Goal: Complete application form

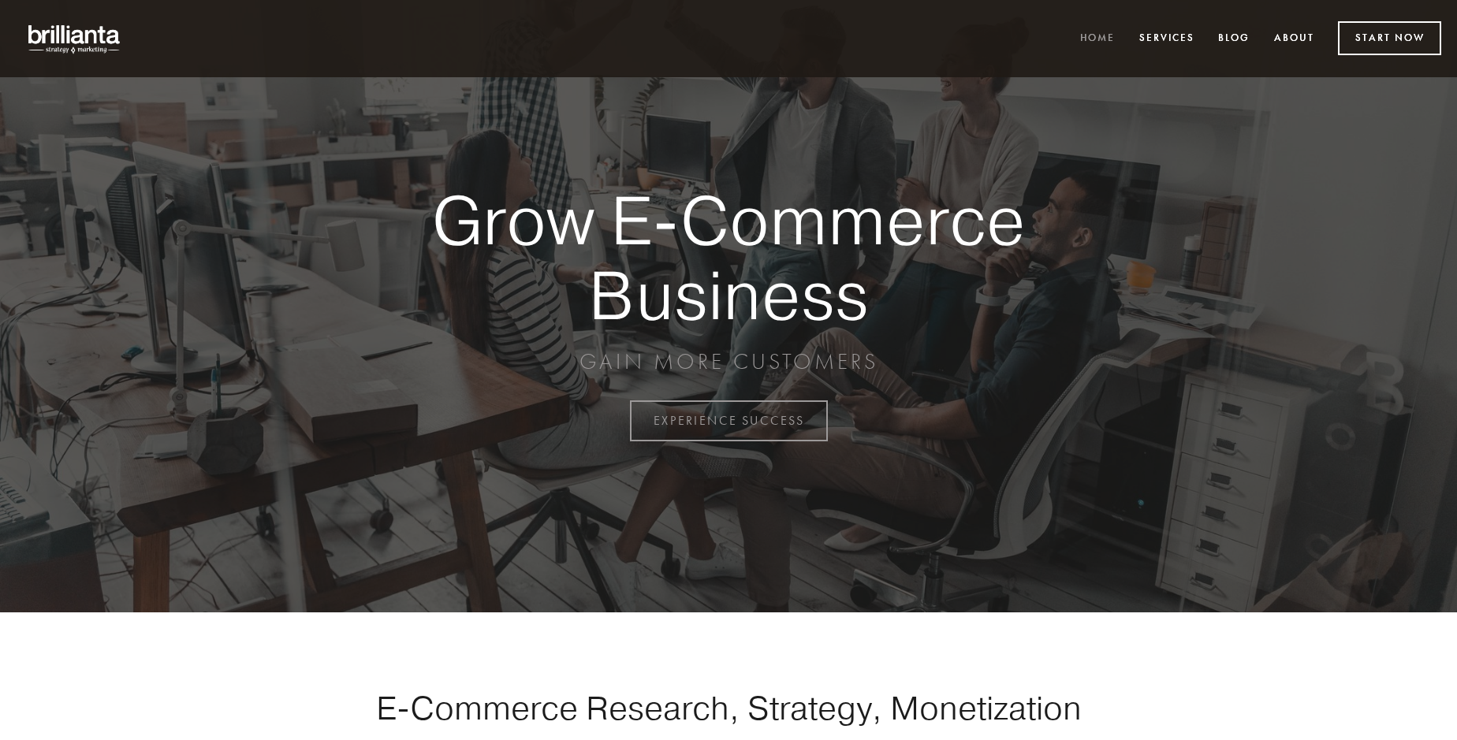
scroll to position [4132, 0]
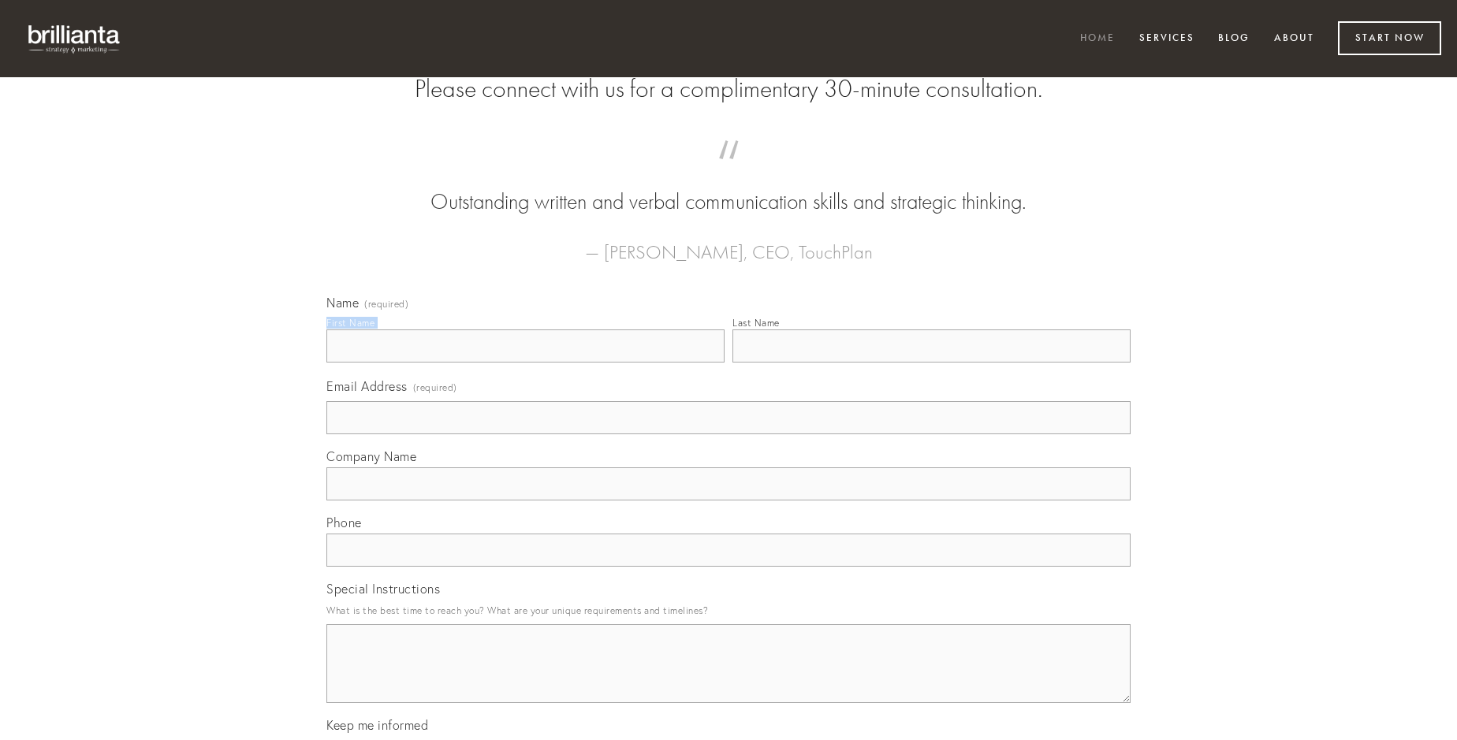
type input "[PERSON_NAME]"
click at [931, 363] on input "Last Name" at bounding box center [931, 346] width 398 height 33
type input "[PERSON_NAME]"
click at [728, 434] on input "Email Address (required)" at bounding box center [728, 417] width 804 height 33
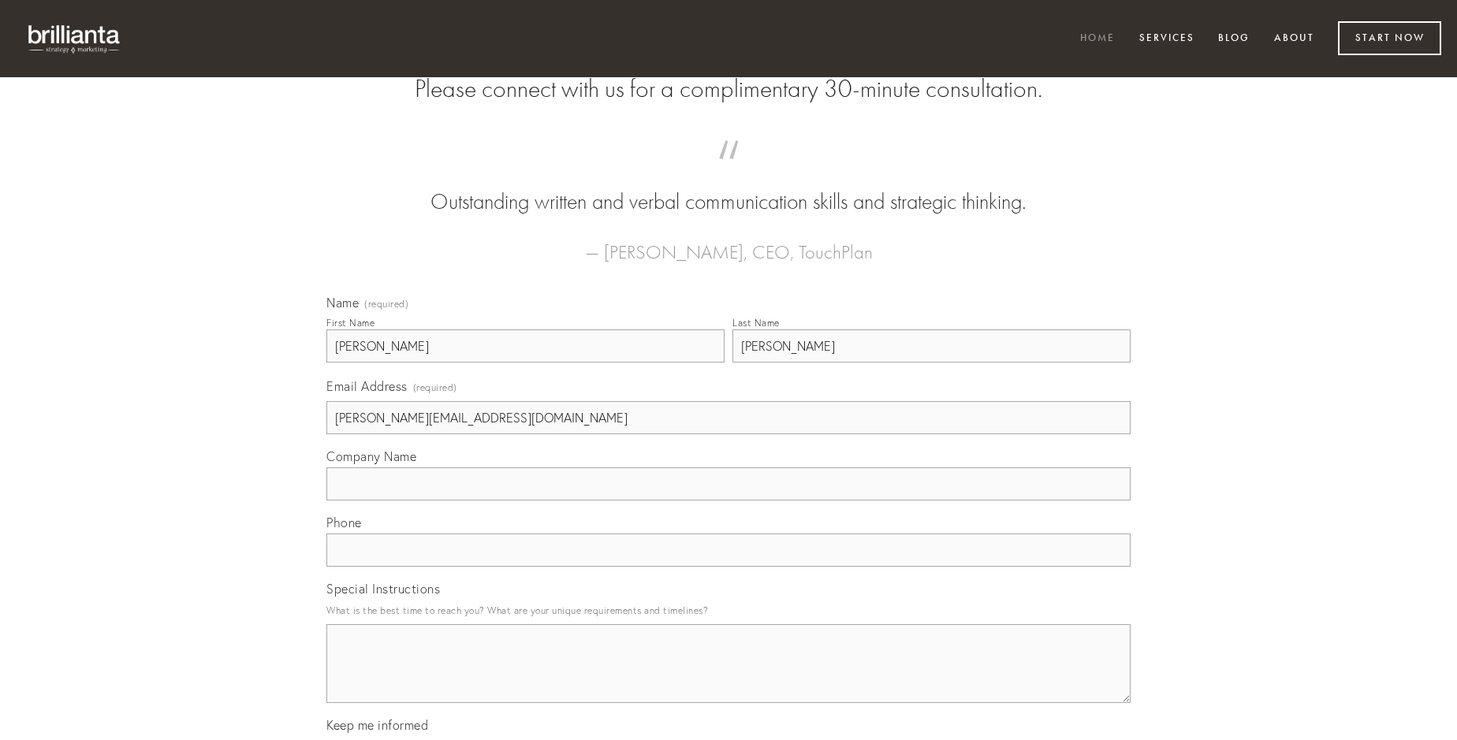
type input "[PERSON_NAME][EMAIL_ADDRESS][DOMAIN_NAME]"
click at [728, 501] on input "Company Name" at bounding box center [728, 483] width 804 height 33
type input "angelus"
click at [728, 567] on input "text" at bounding box center [728, 550] width 804 height 33
click at [728, 678] on textarea "Special Instructions" at bounding box center [728, 663] width 804 height 79
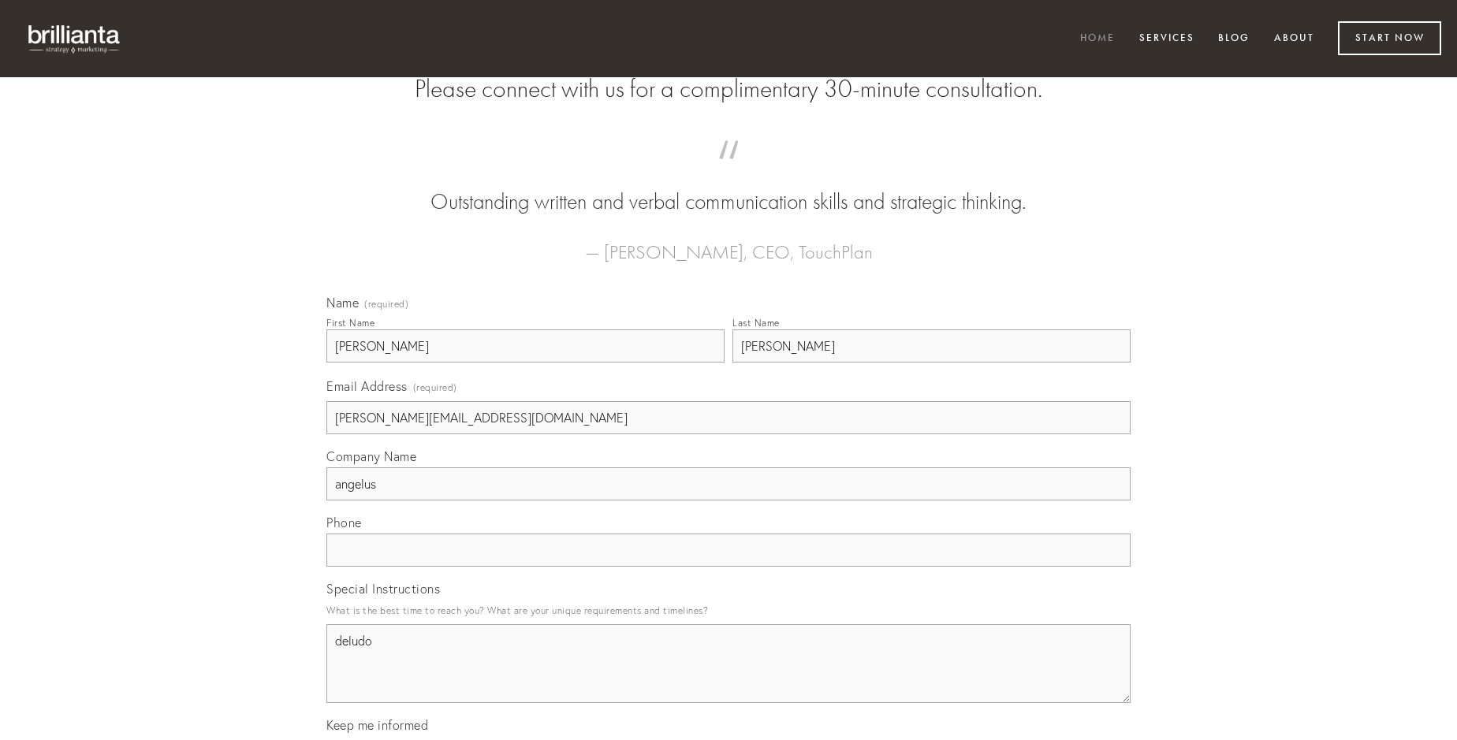
type textarea "deludo"
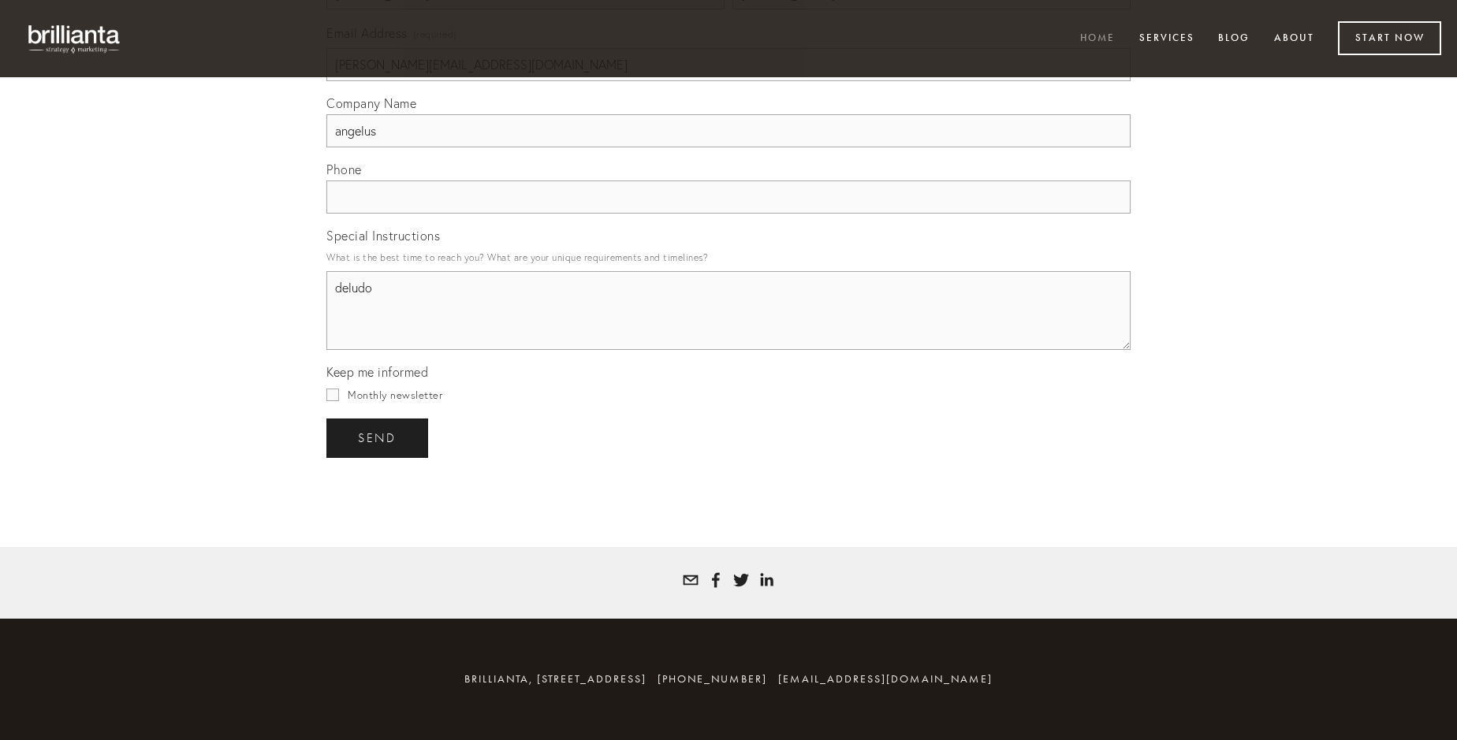
click at [378, 438] on span "send" at bounding box center [377, 438] width 39 height 14
